Goal: Entertainment & Leisure: Consume media (video, audio)

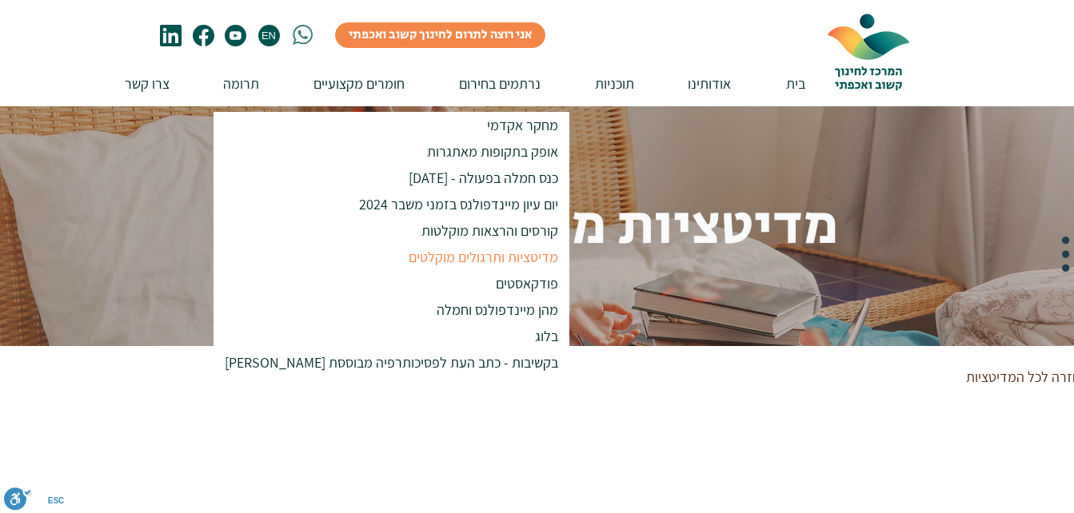
click at [402, 259] on p "מדיטציות ותרגולים מוקלטים" at bounding box center [484, 257] width 164 height 26
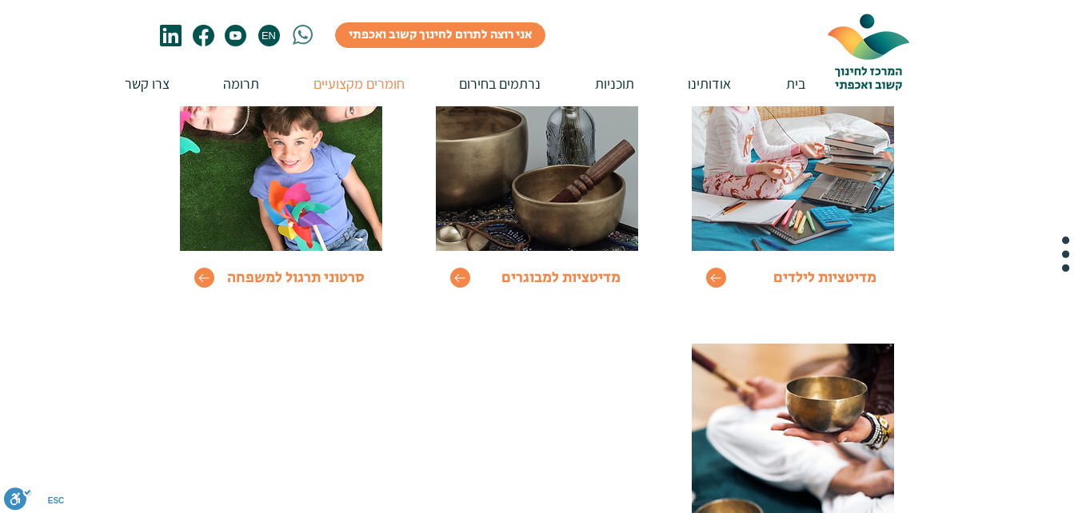
scroll to position [308, 0]
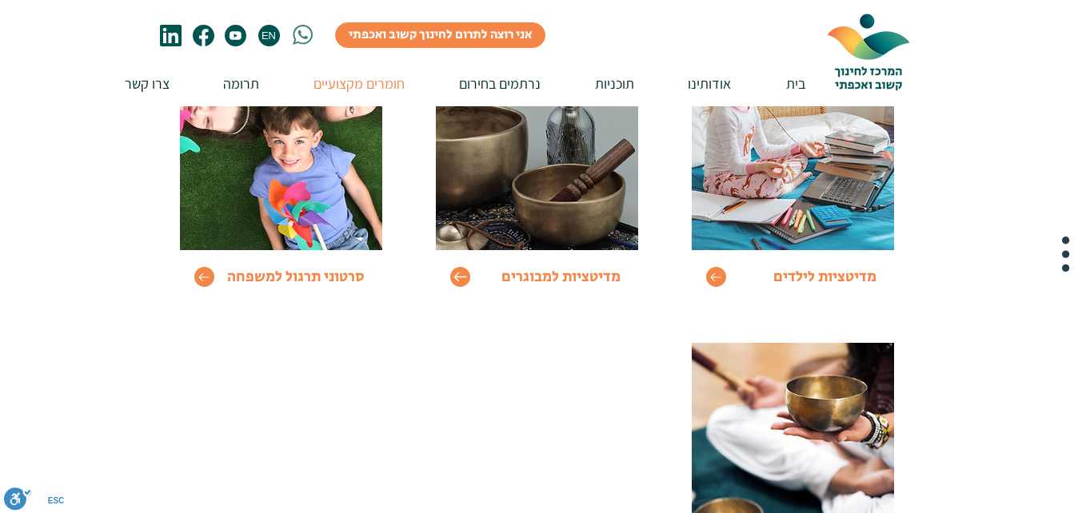
click at [458, 278] on icon "Go to" at bounding box center [459, 278] width 13 height 10
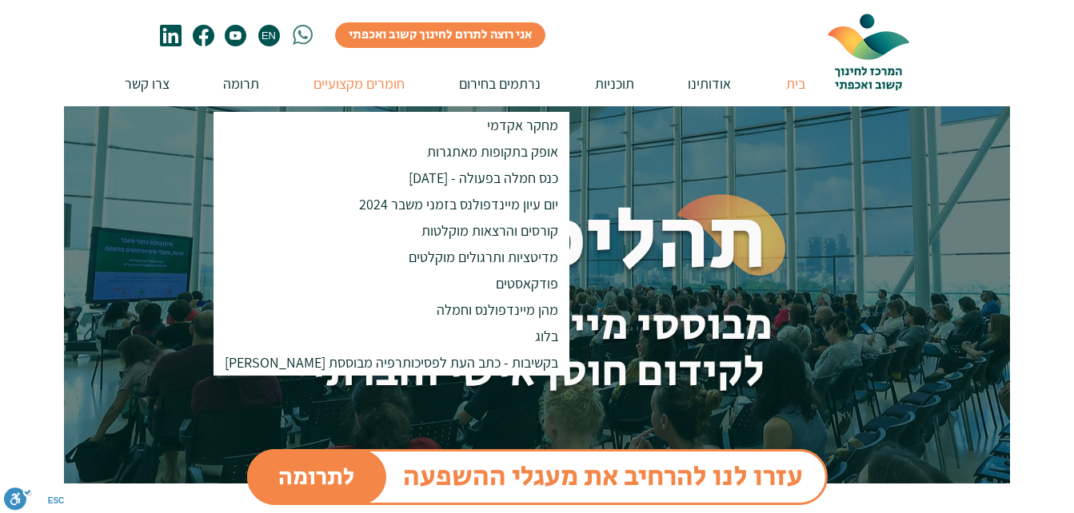
click at [333, 78] on p "חומרים מקצועיים" at bounding box center [359, 84] width 107 height 46
click at [402, 258] on p "מדיטציות ותרגולים מוקלטים" at bounding box center [484, 257] width 164 height 26
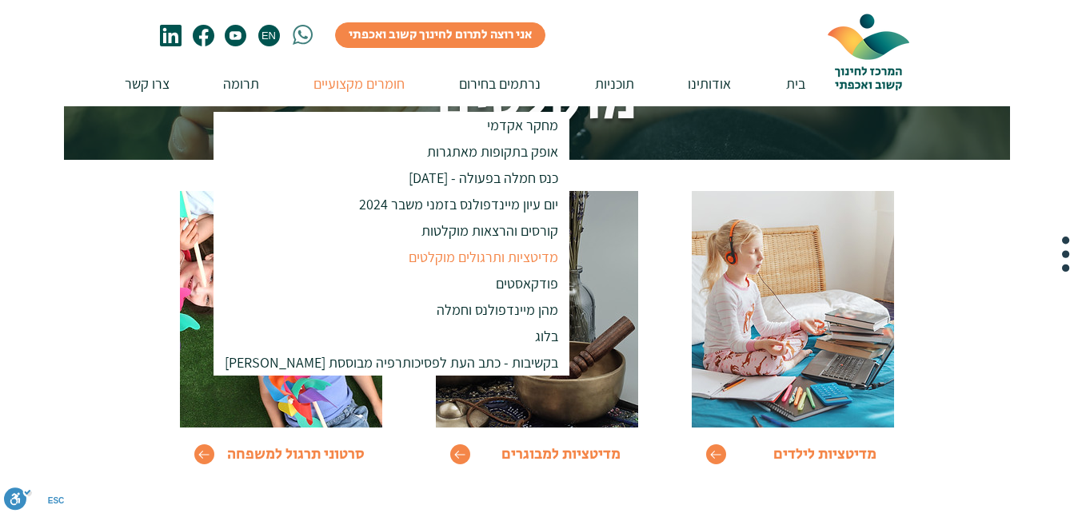
scroll to position [183, 0]
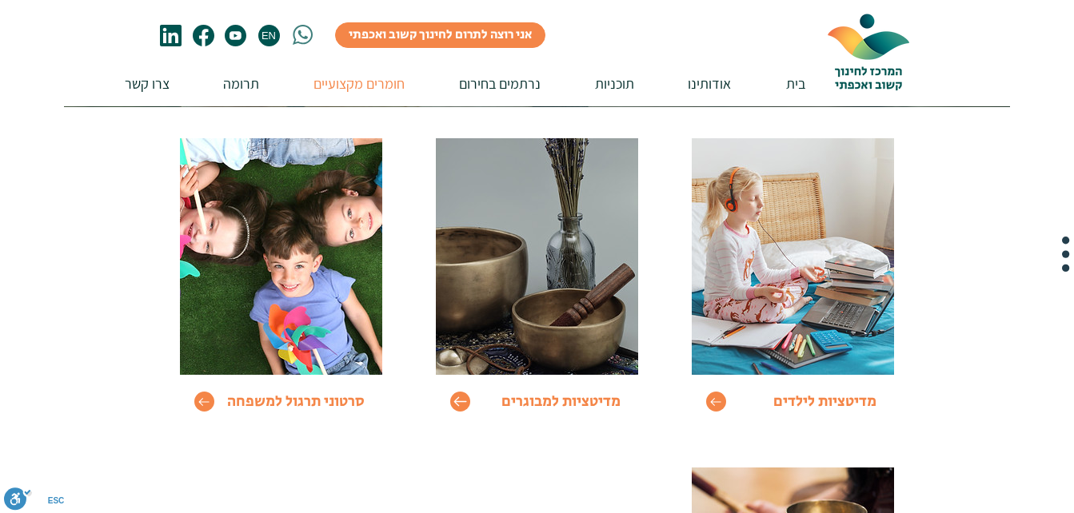
click at [461, 406] on icon "Go to" at bounding box center [460, 402] width 14 height 14
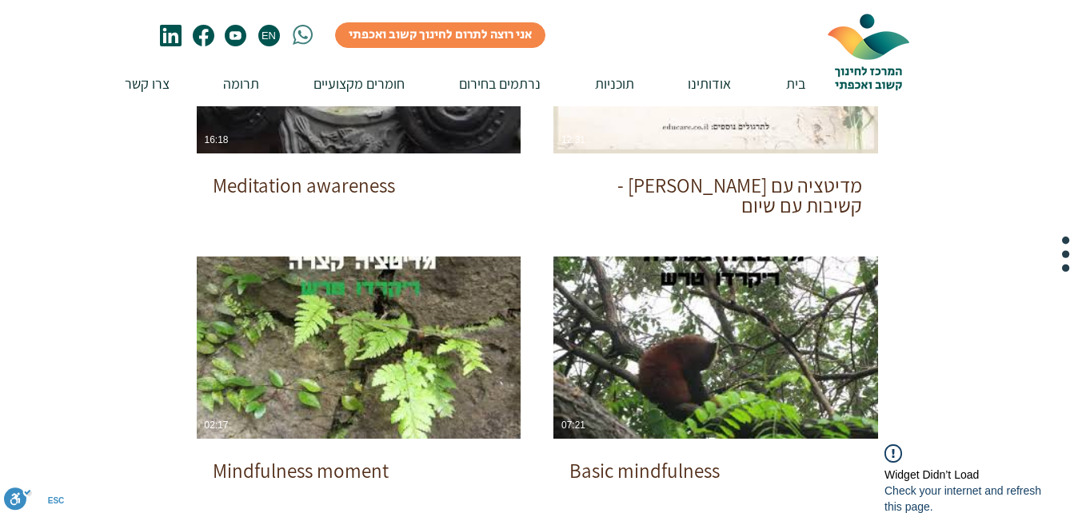
scroll to position [735, 0]
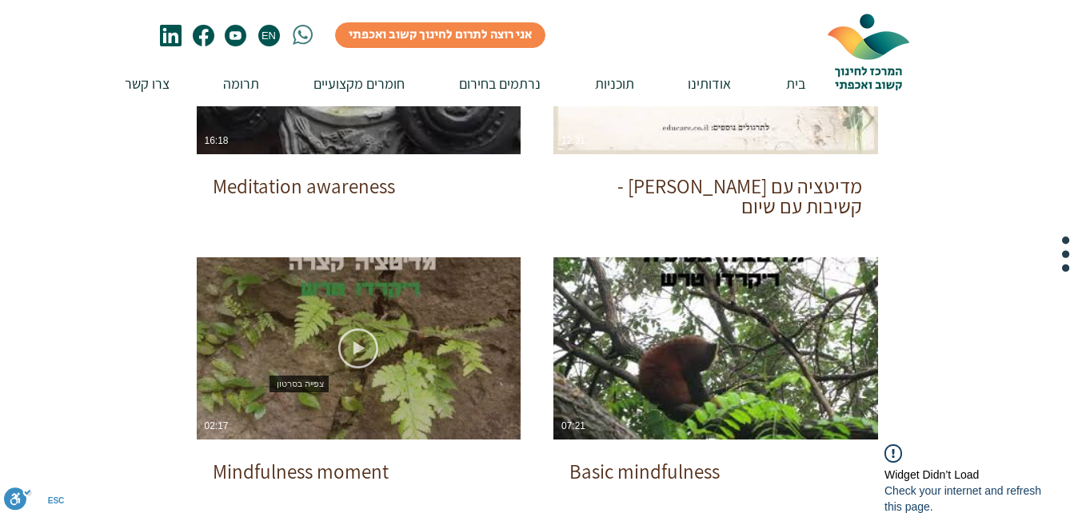
click at [356, 342] on icon "צפייה בסרטון" at bounding box center [358, 349] width 40 height 40
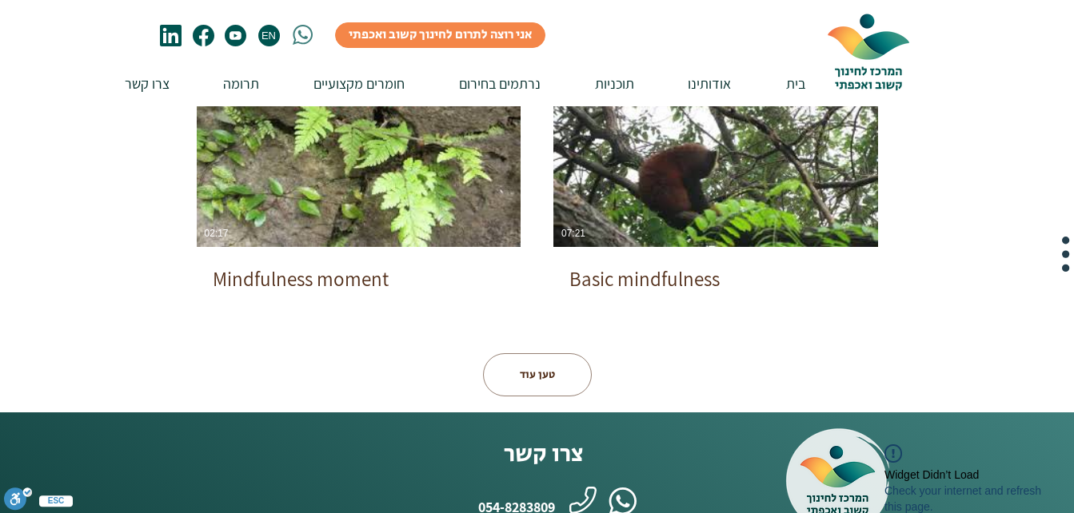
scroll to position [929, 0]
